Goal: Find specific page/section: Find specific page/section

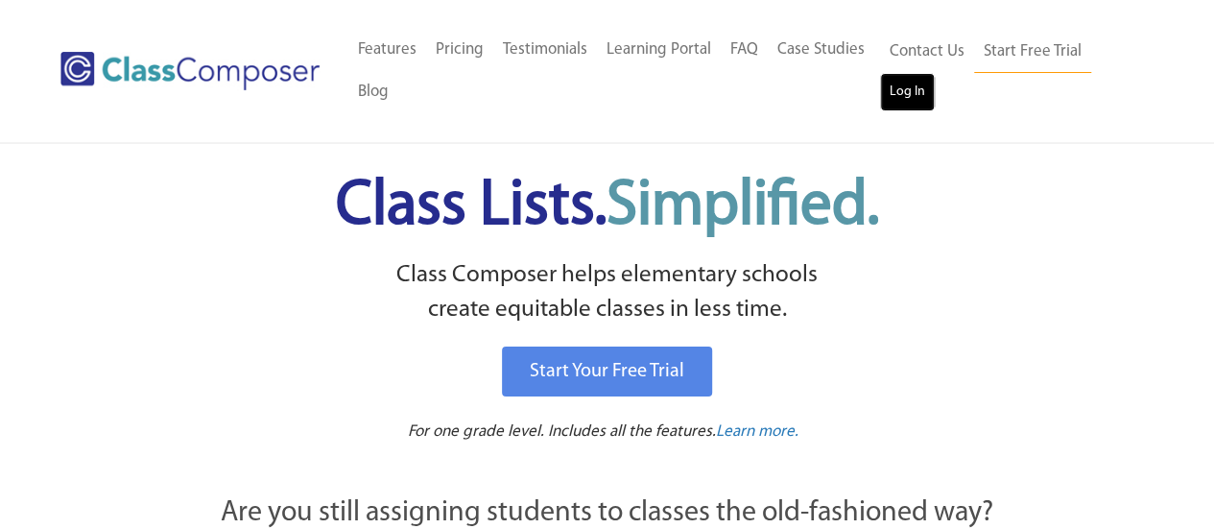
click at [908, 96] on link "Log In" at bounding box center [907, 92] width 55 height 38
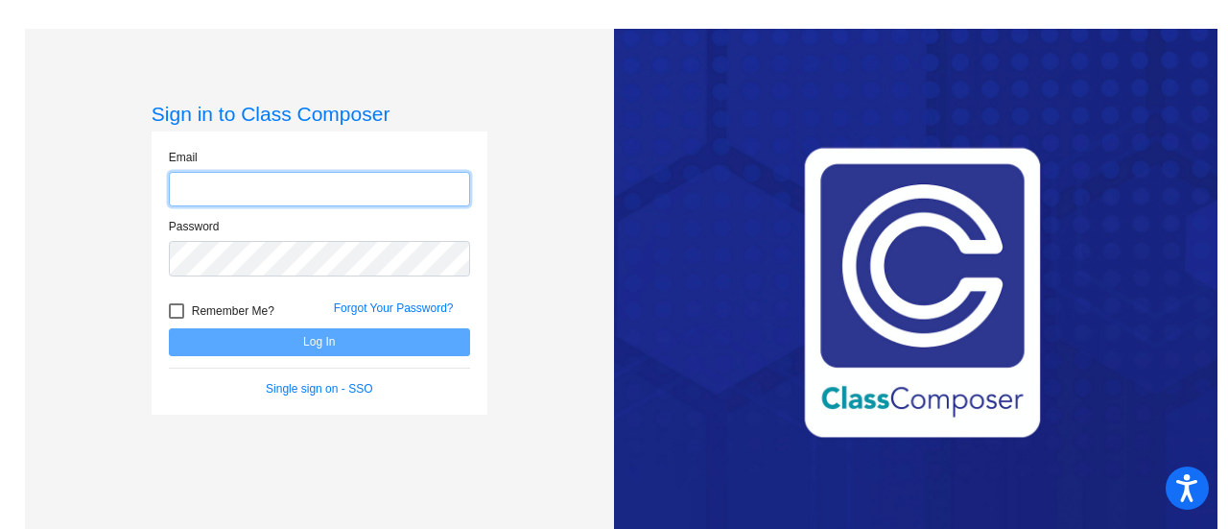
click at [343, 195] on input "email" at bounding box center [319, 190] width 301 height 36
type input "[EMAIL_ADDRESS][DOMAIN_NAME]"
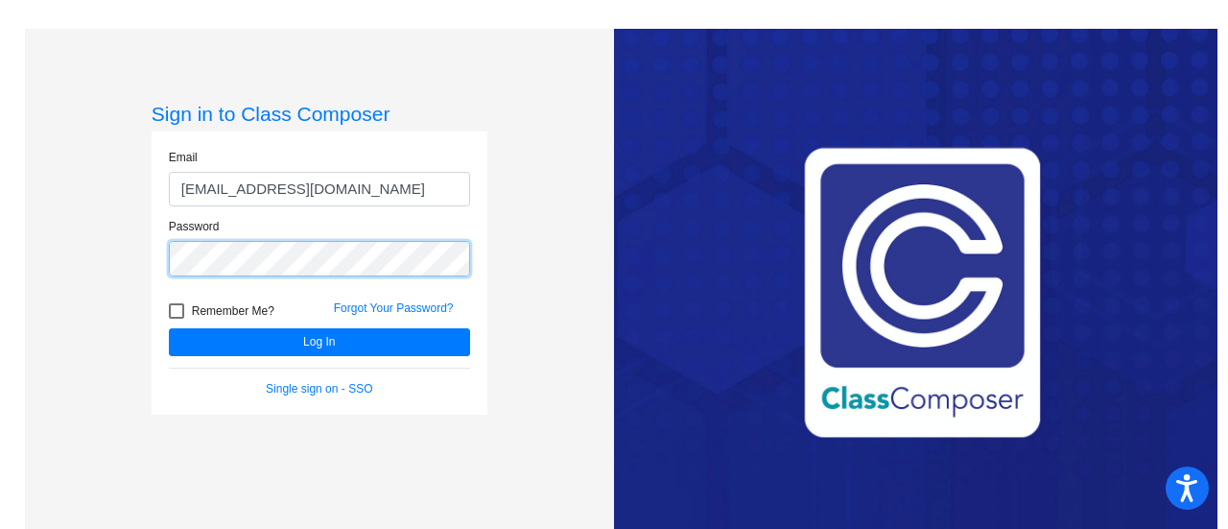
click at [169, 328] on button "Log In" at bounding box center [319, 342] width 301 height 28
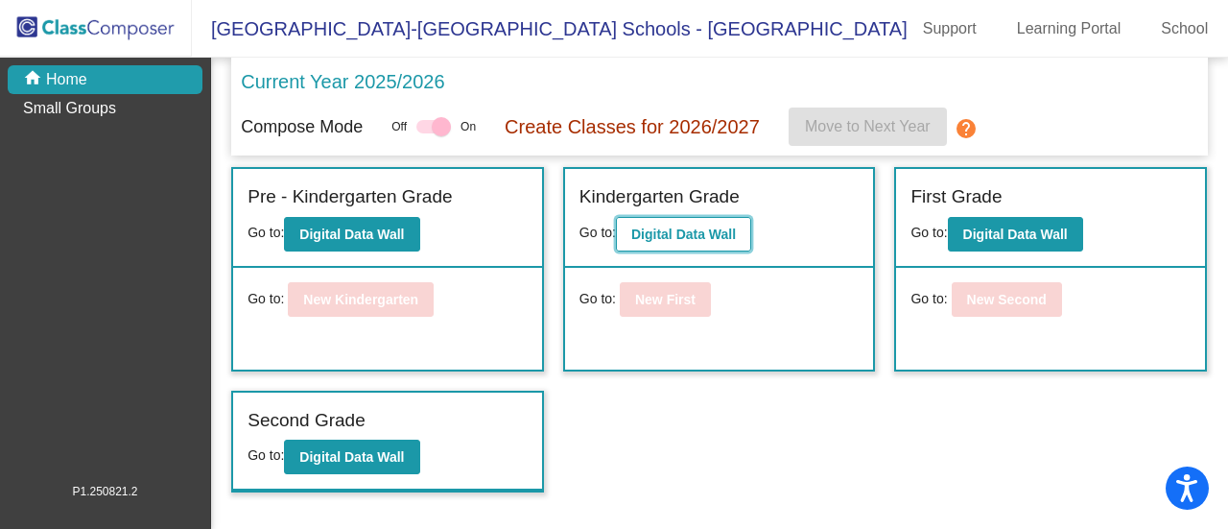
click at [666, 226] on b "Digital Data Wall" at bounding box center [683, 233] width 105 height 15
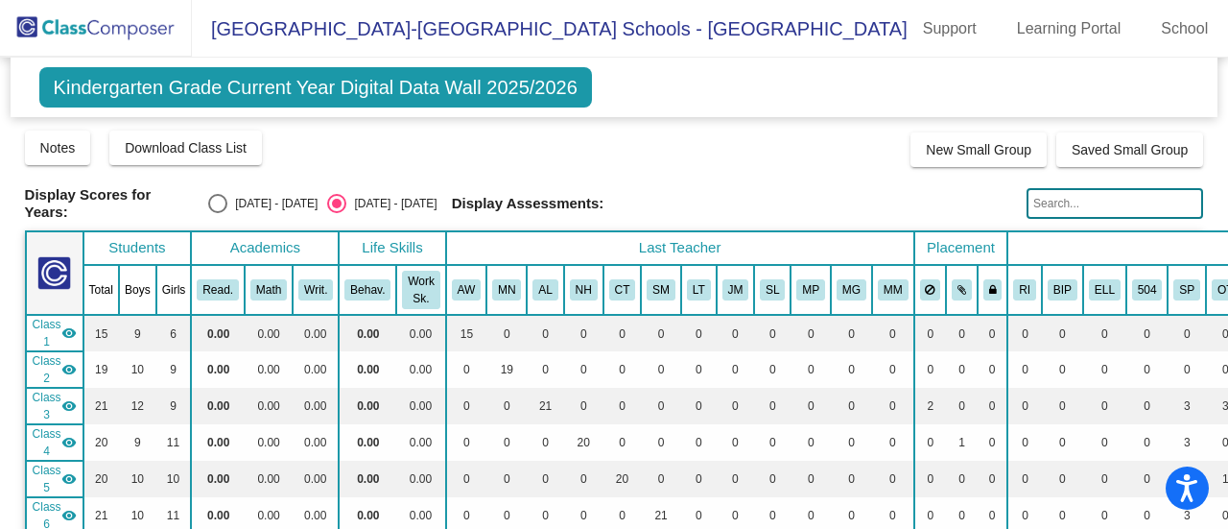
click at [1055, 201] on input "text" at bounding box center [1115, 203] width 177 height 31
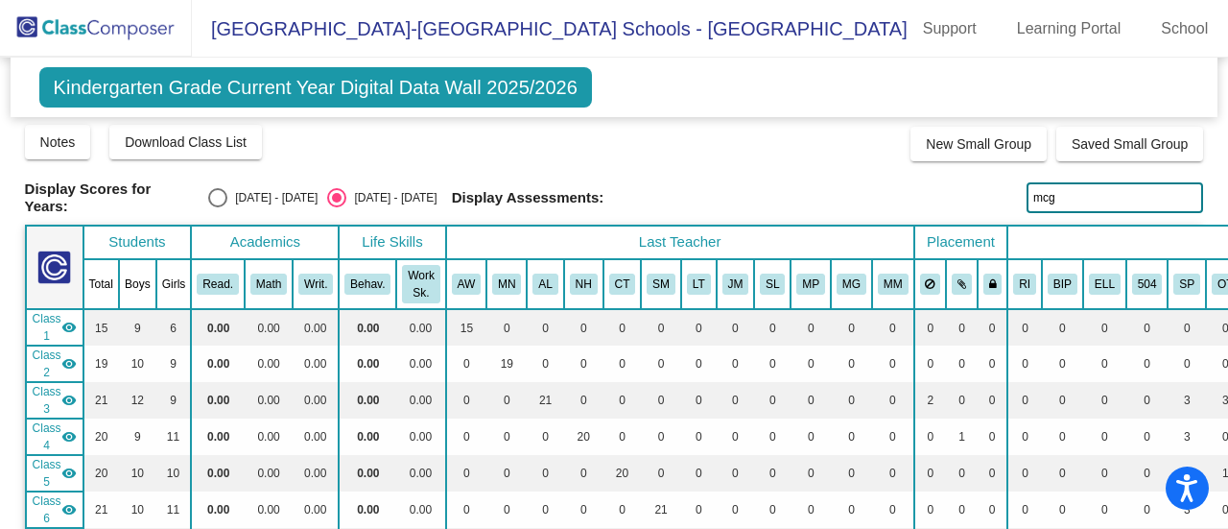
drag, startPoint x: 1057, startPoint y: 198, endPoint x: 1017, endPoint y: 202, distance: 40.6
click at [1017, 202] on div "Display Scores for Years: [DATE] - [DATE] [DATE] - [DATE] Display Assessments: …" at bounding box center [614, 197] width 1179 height 35
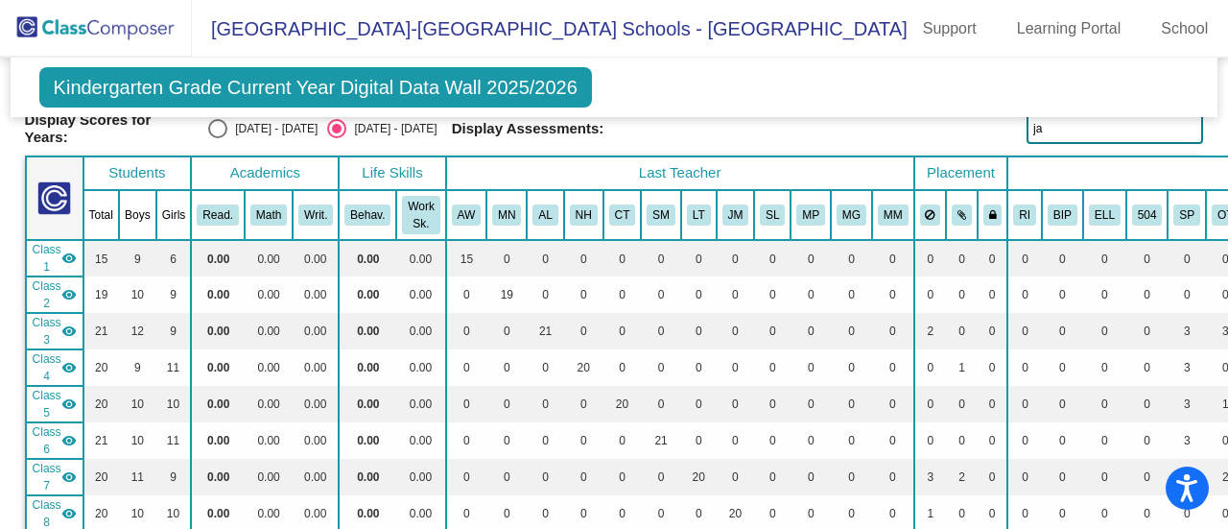
scroll to position [0, 0]
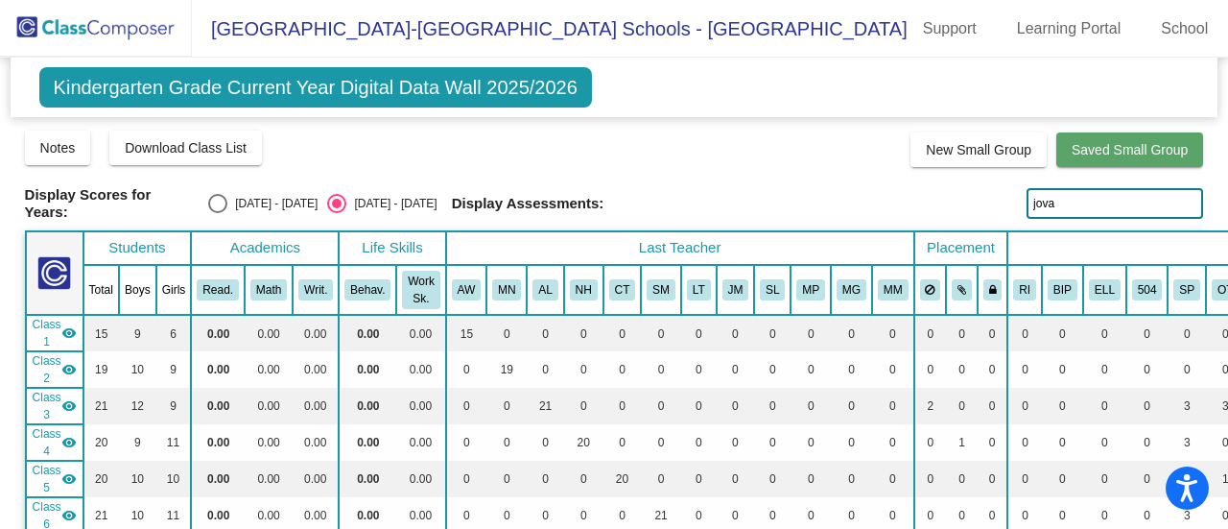
type input "jova"
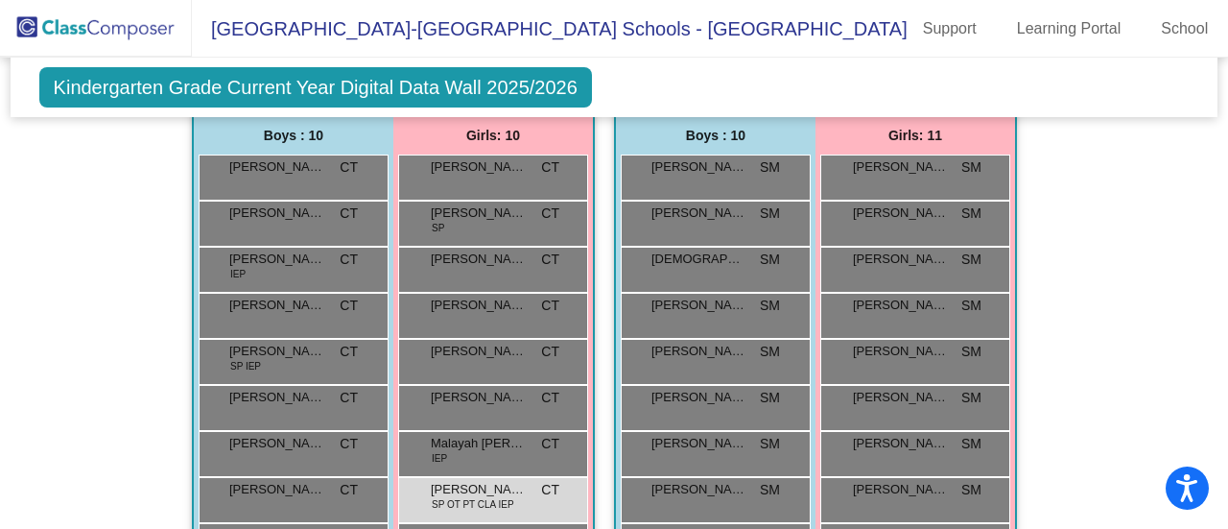
scroll to position [1919, 0]
